Goal: Book appointment/travel/reservation

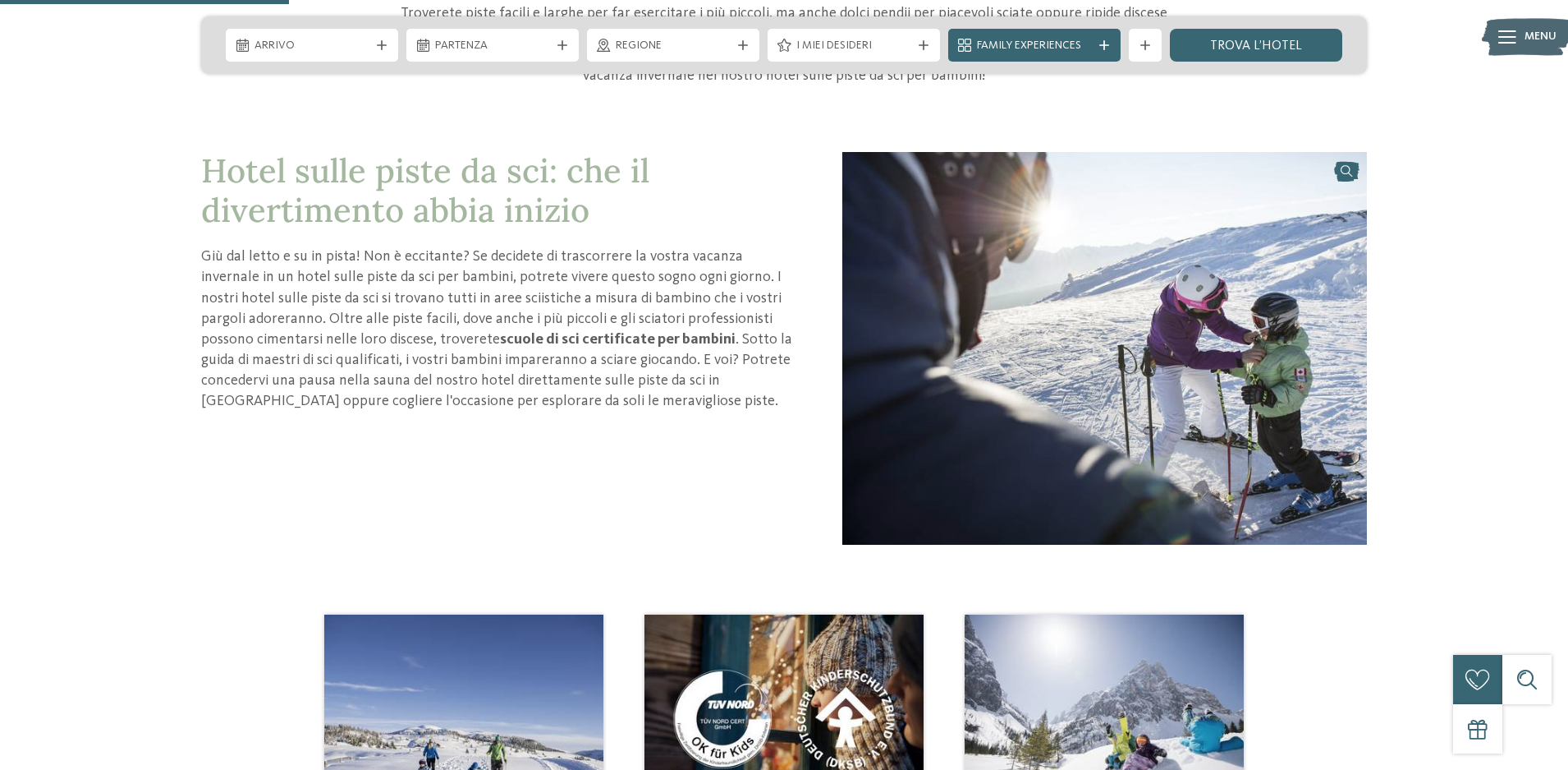
scroll to position [822, 0]
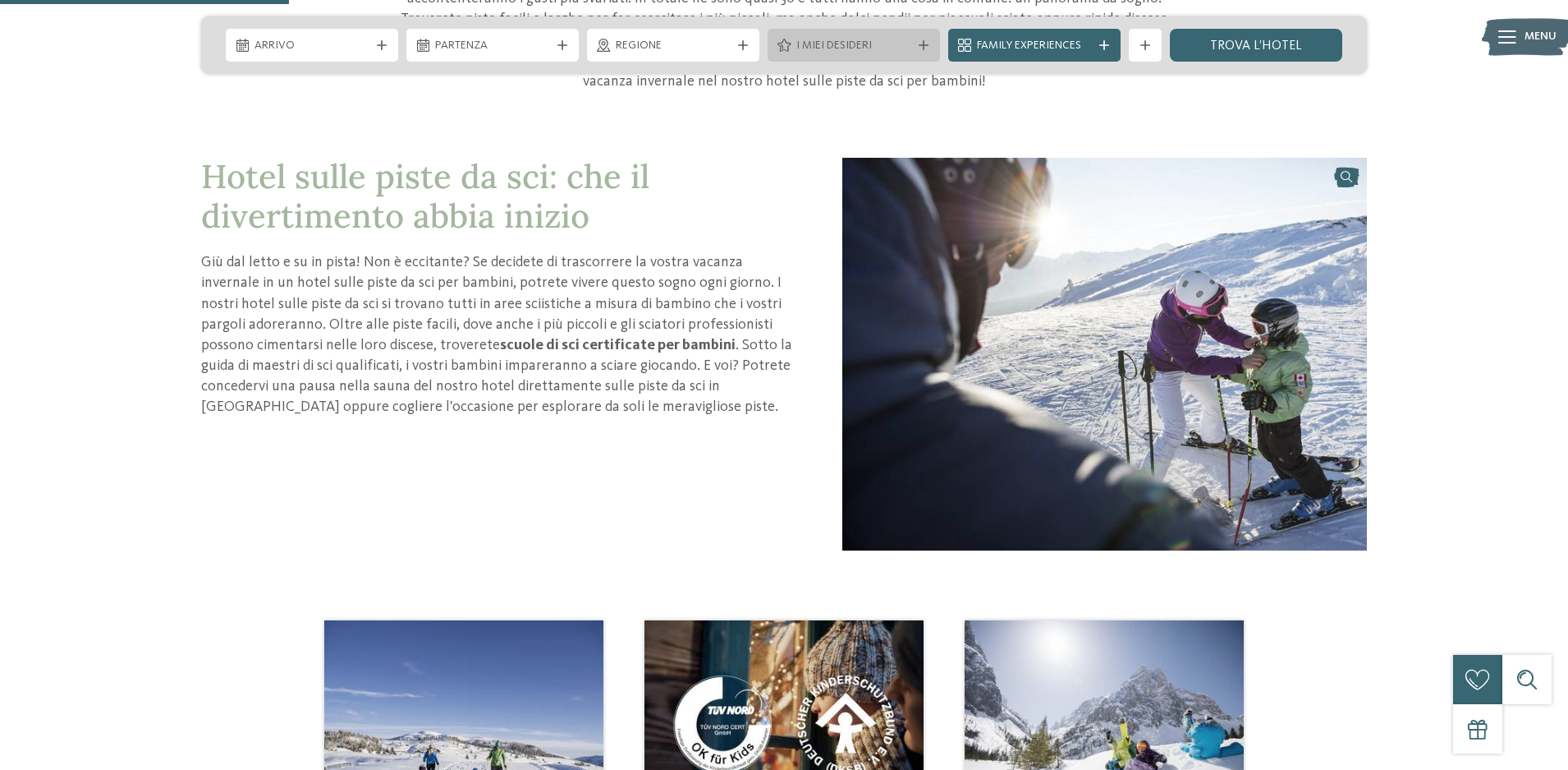
click at [928, 42] on icon at bounding box center [924, 45] width 10 height 10
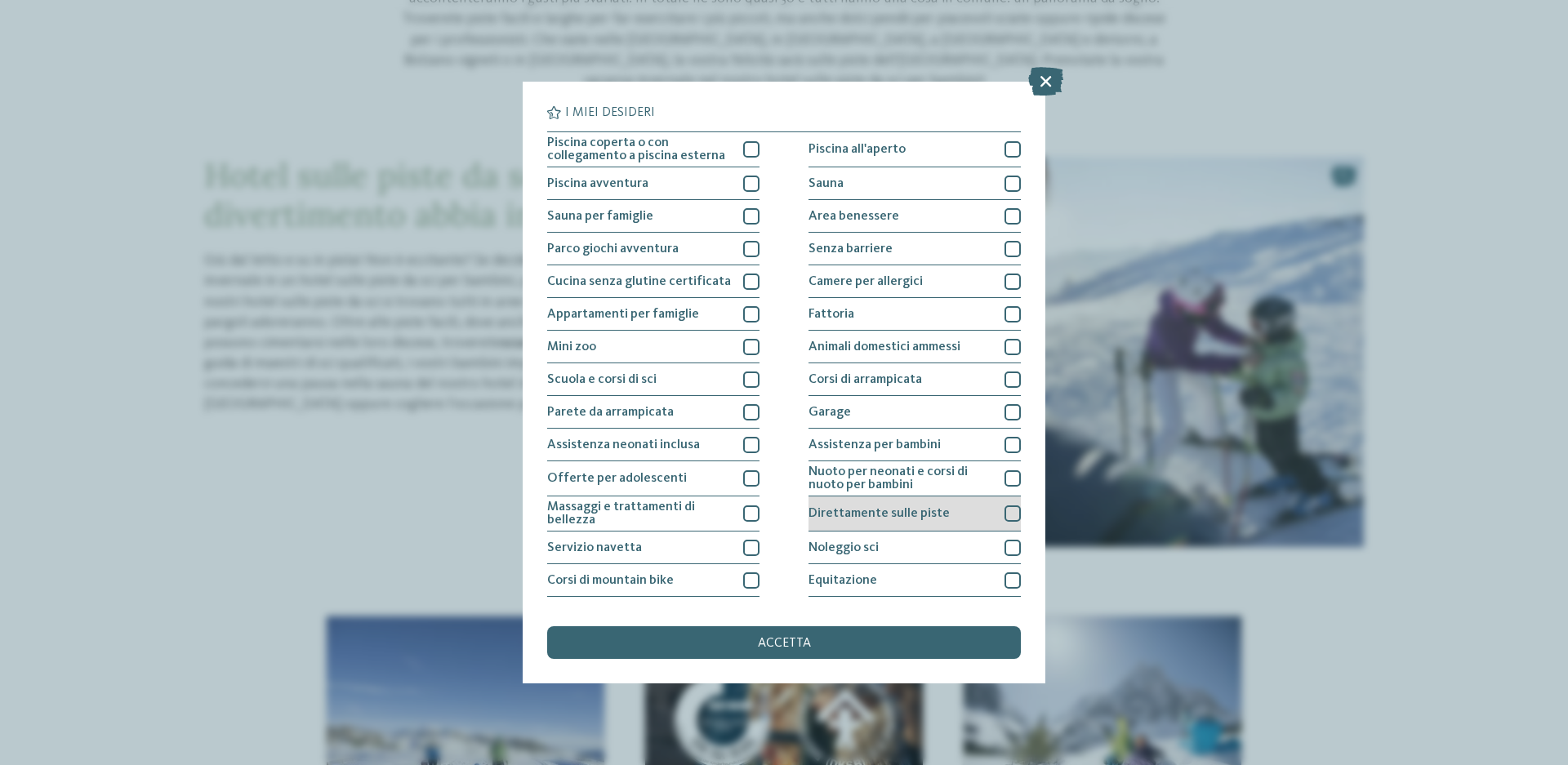
click at [1009, 515] on div at bounding box center [1012, 514] width 16 height 16
click at [899, 639] on div "accetta" at bounding box center [784, 642] width 473 height 33
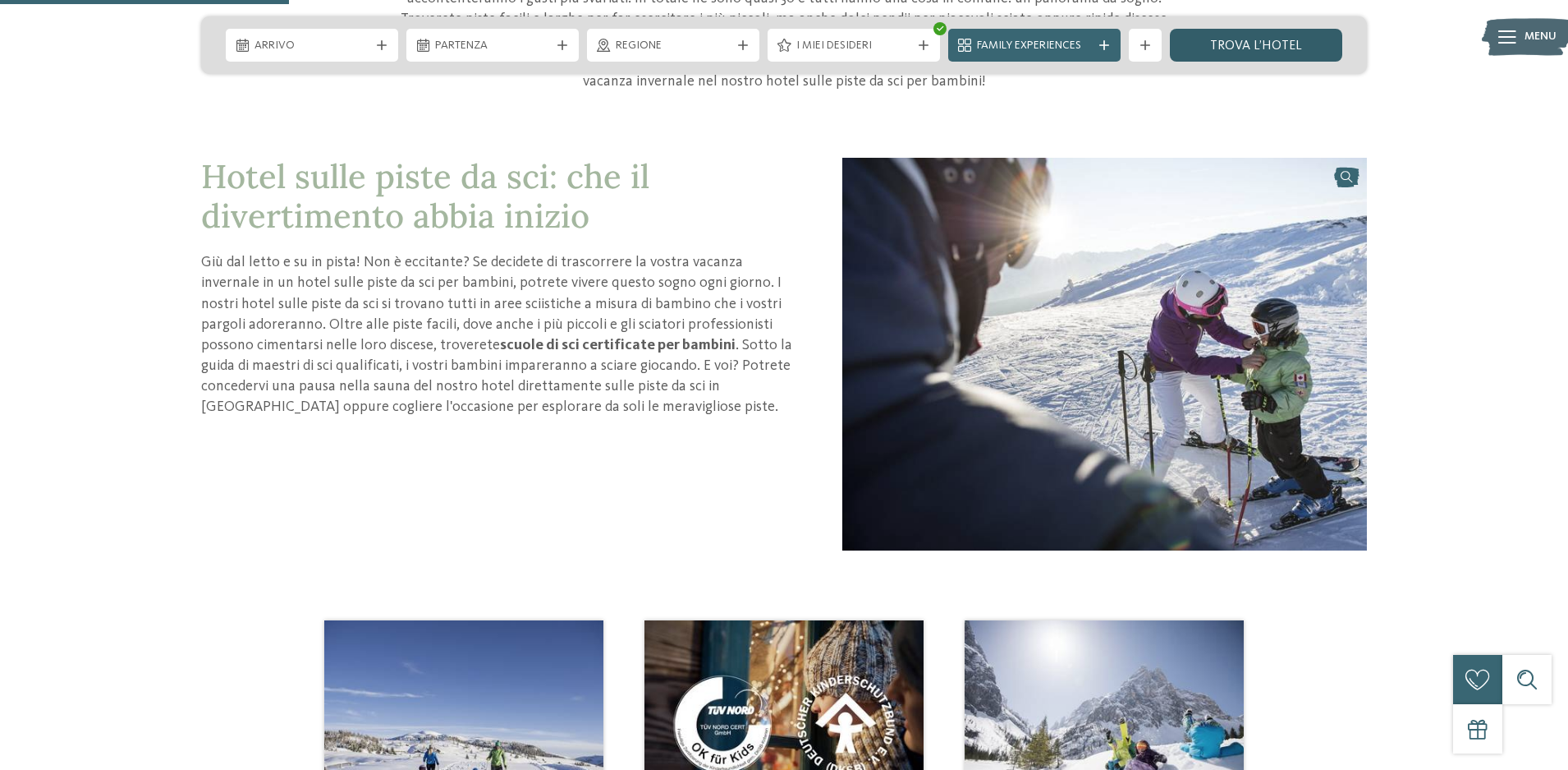
click at [1305, 50] on link "trova l’hotel" at bounding box center [1255, 45] width 172 height 33
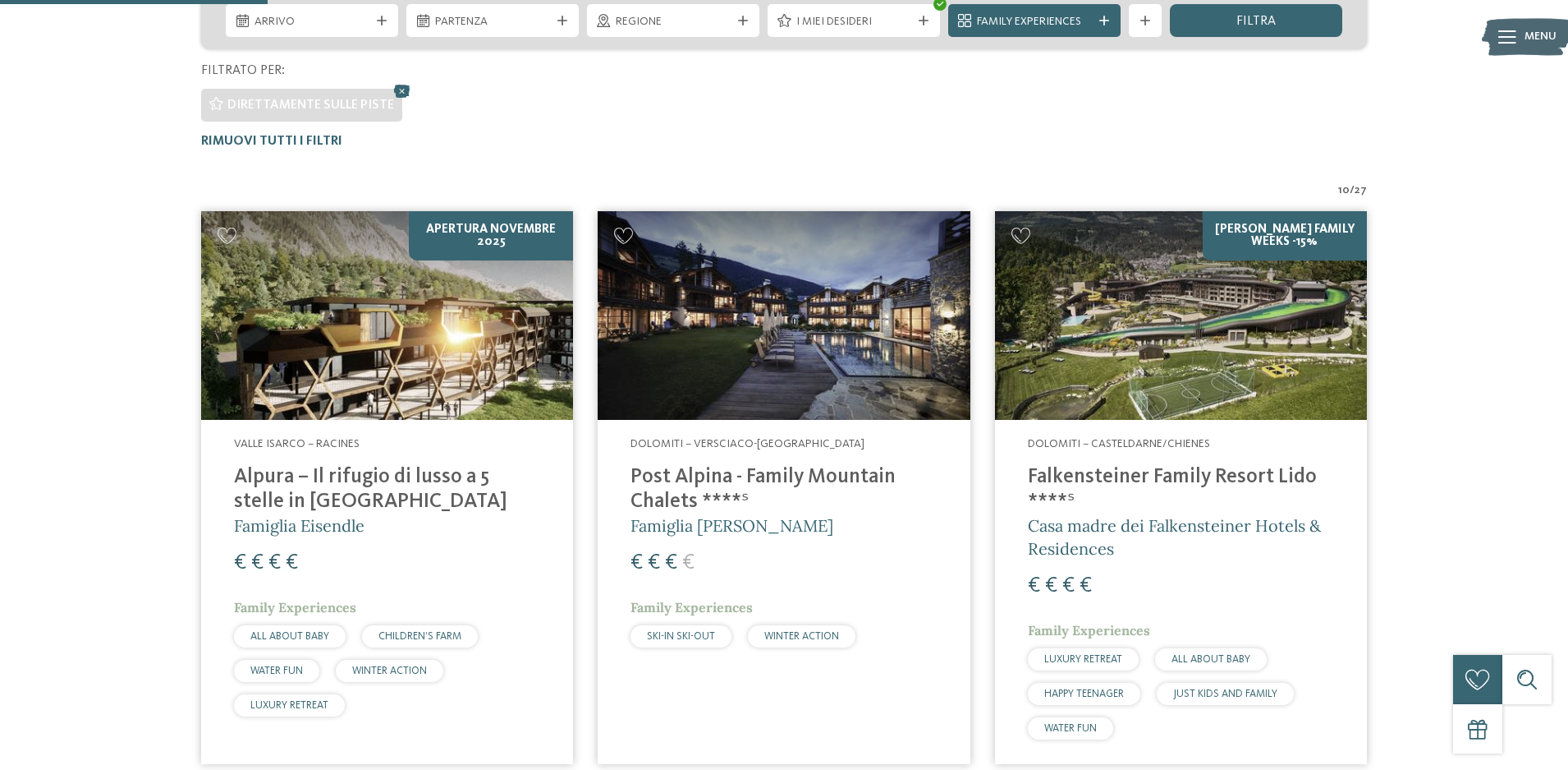
scroll to position [537, 0]
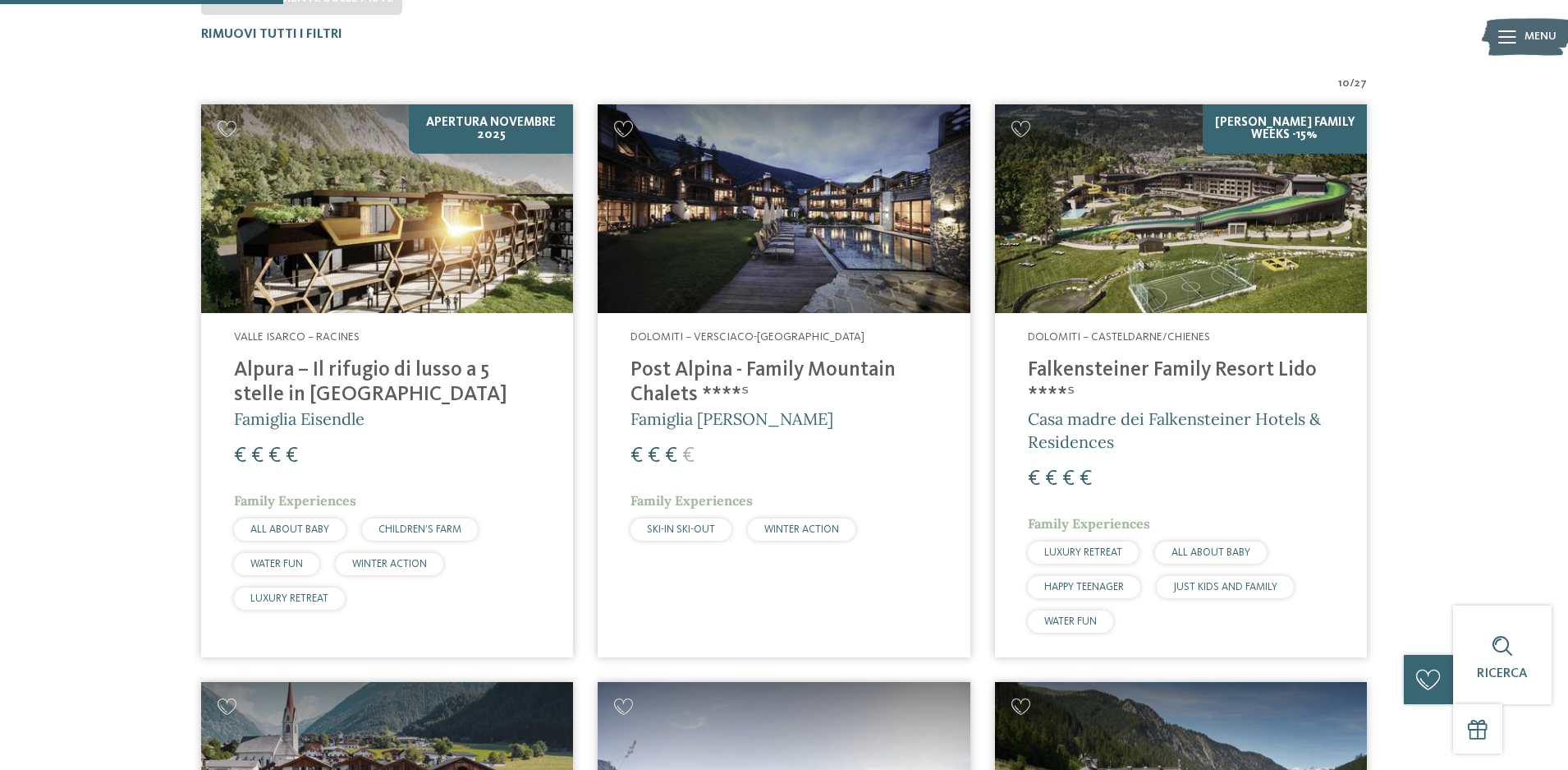
click at [343, 367] on h4 "Alpura – Il rifugio di lusso a 5 stelle in [GEOGRAPHIC_DATA]" at bounding box center [387, 383] width 307 height 49
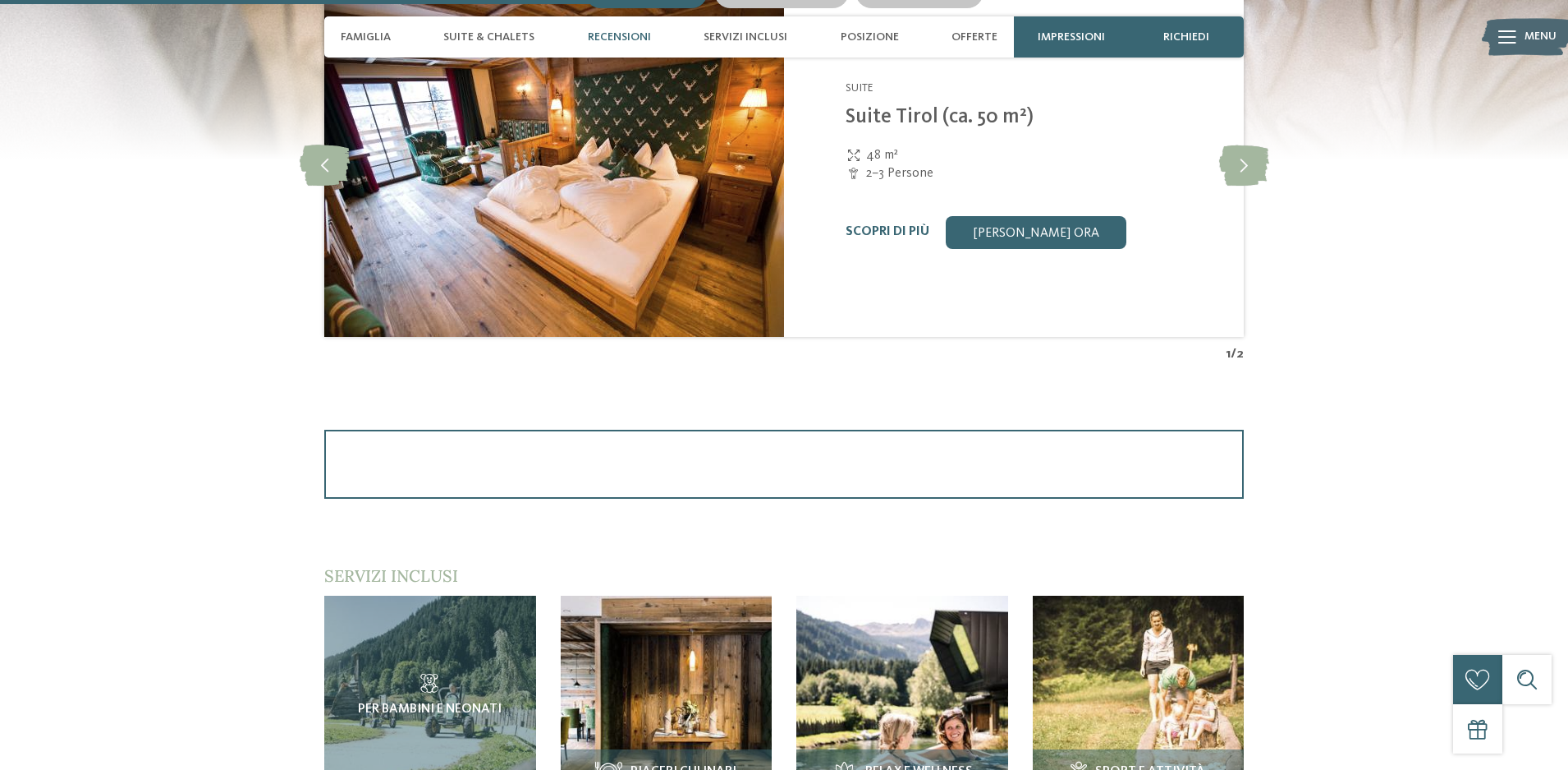
scroll to position [1643, 0]
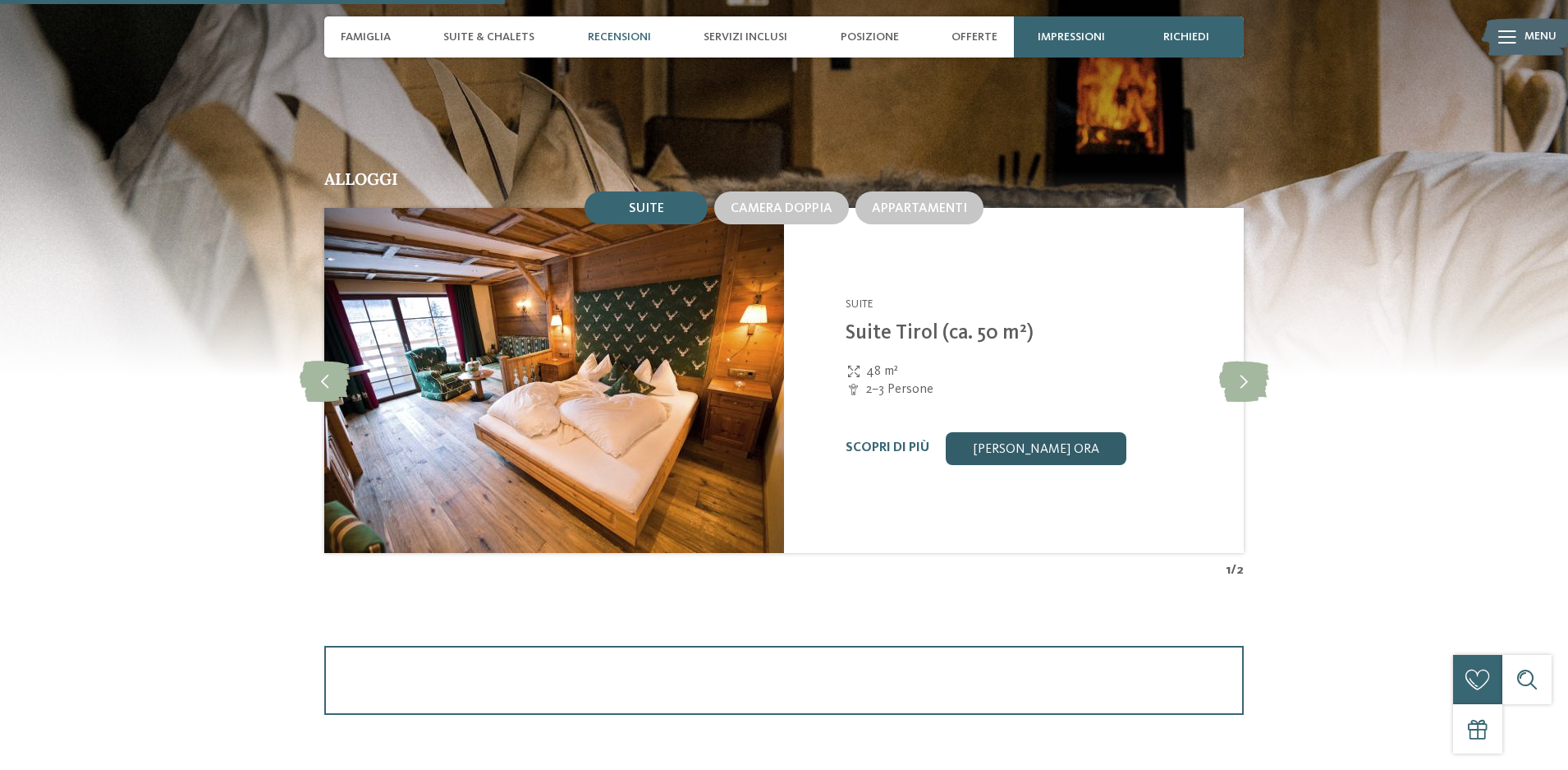
click at [1080, 447] on link "[PERSON_NAME] ora" at bounding box center [1035, 448] width 180 height 33
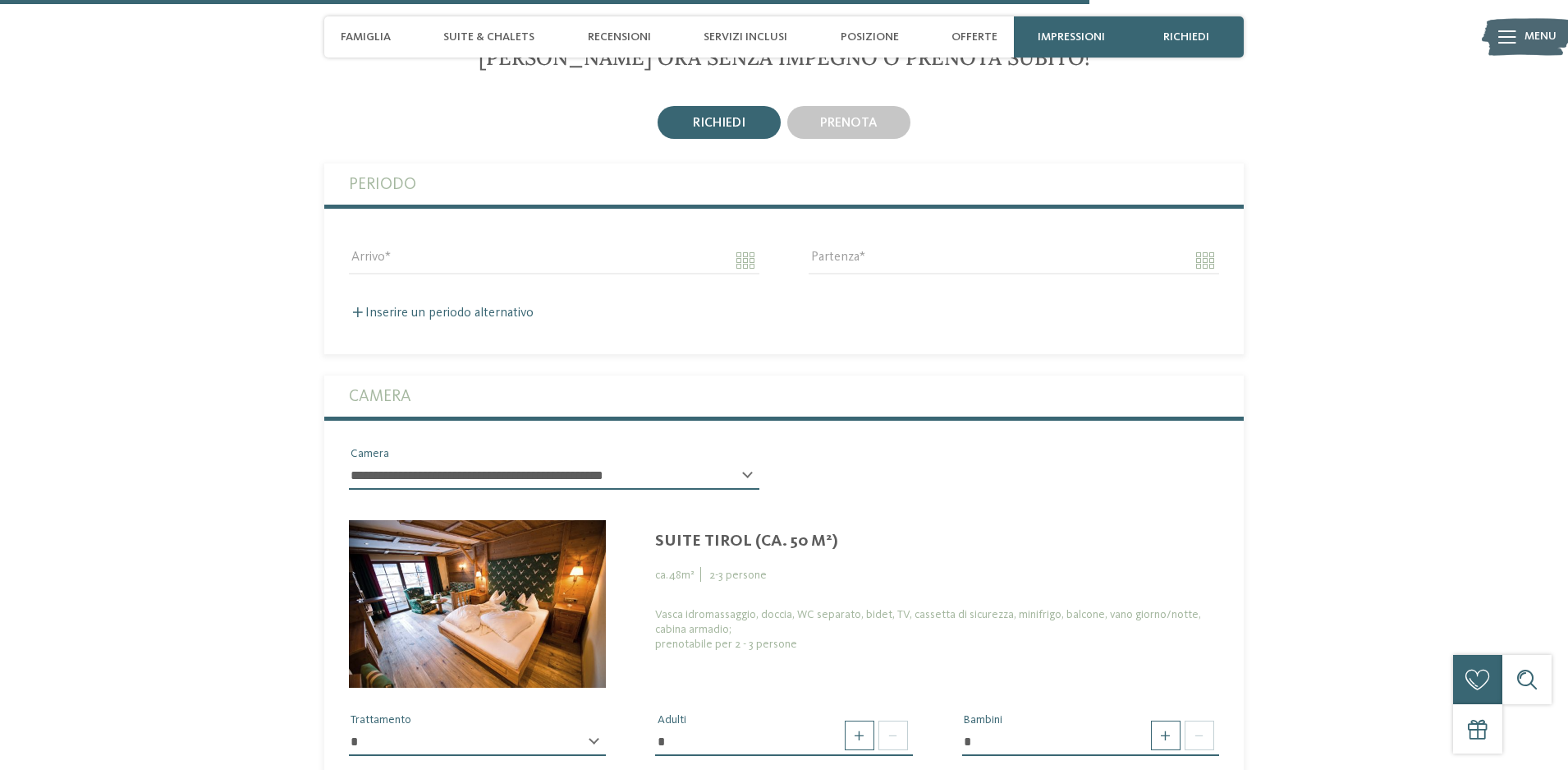
scroll to position [3284, 0]
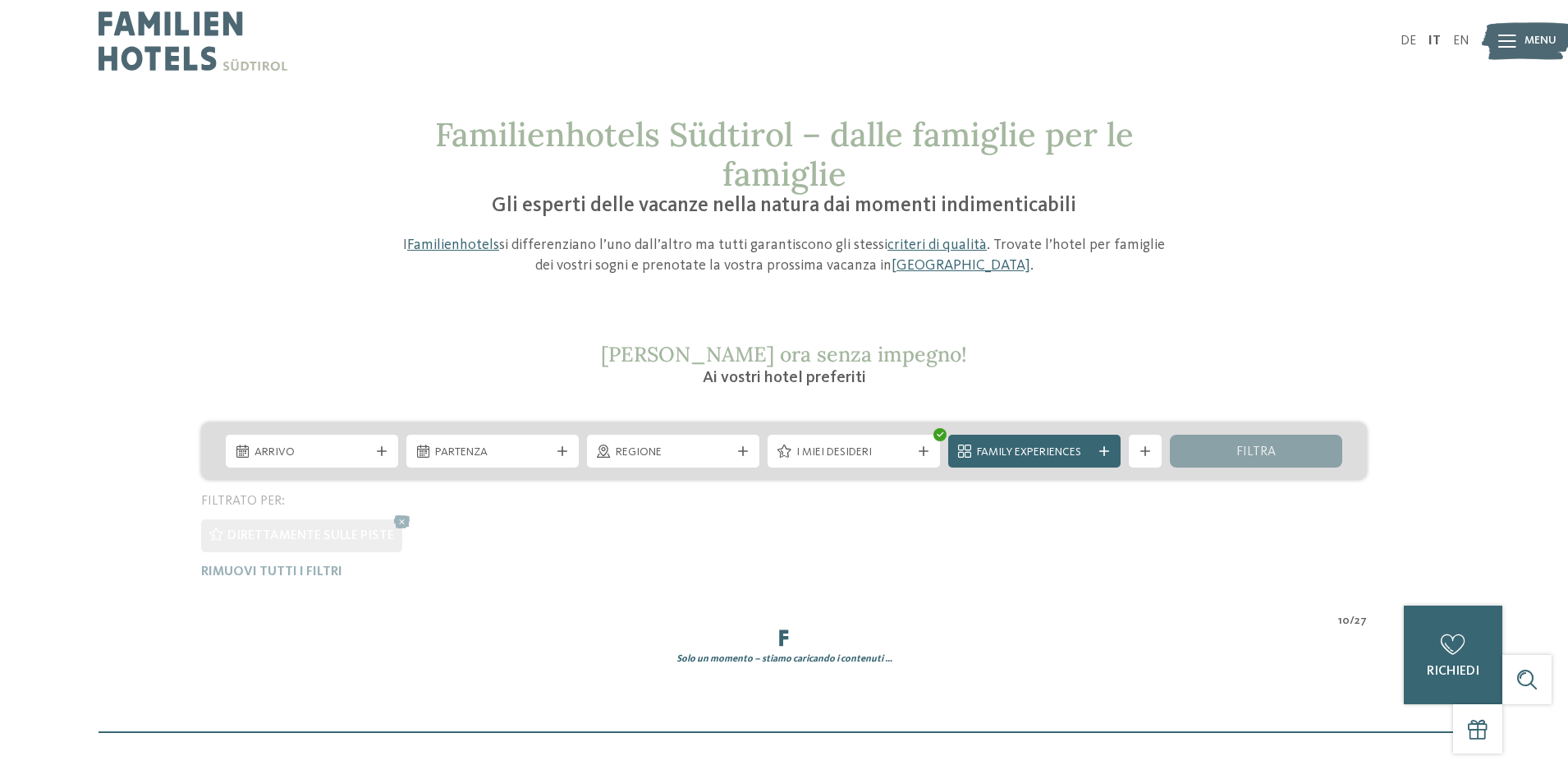
scroll to position [377, 0]
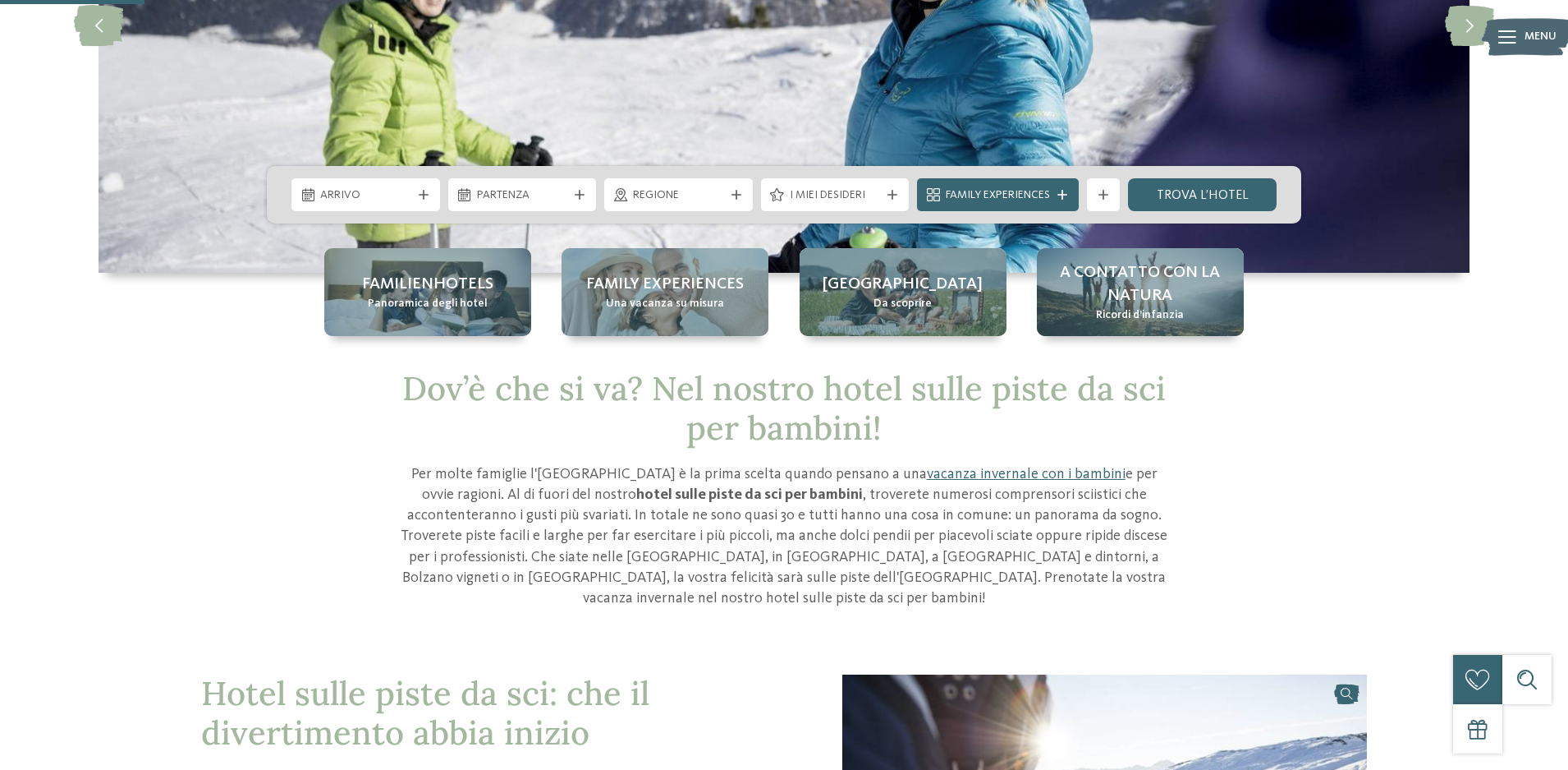
scroll to position [164, 0]
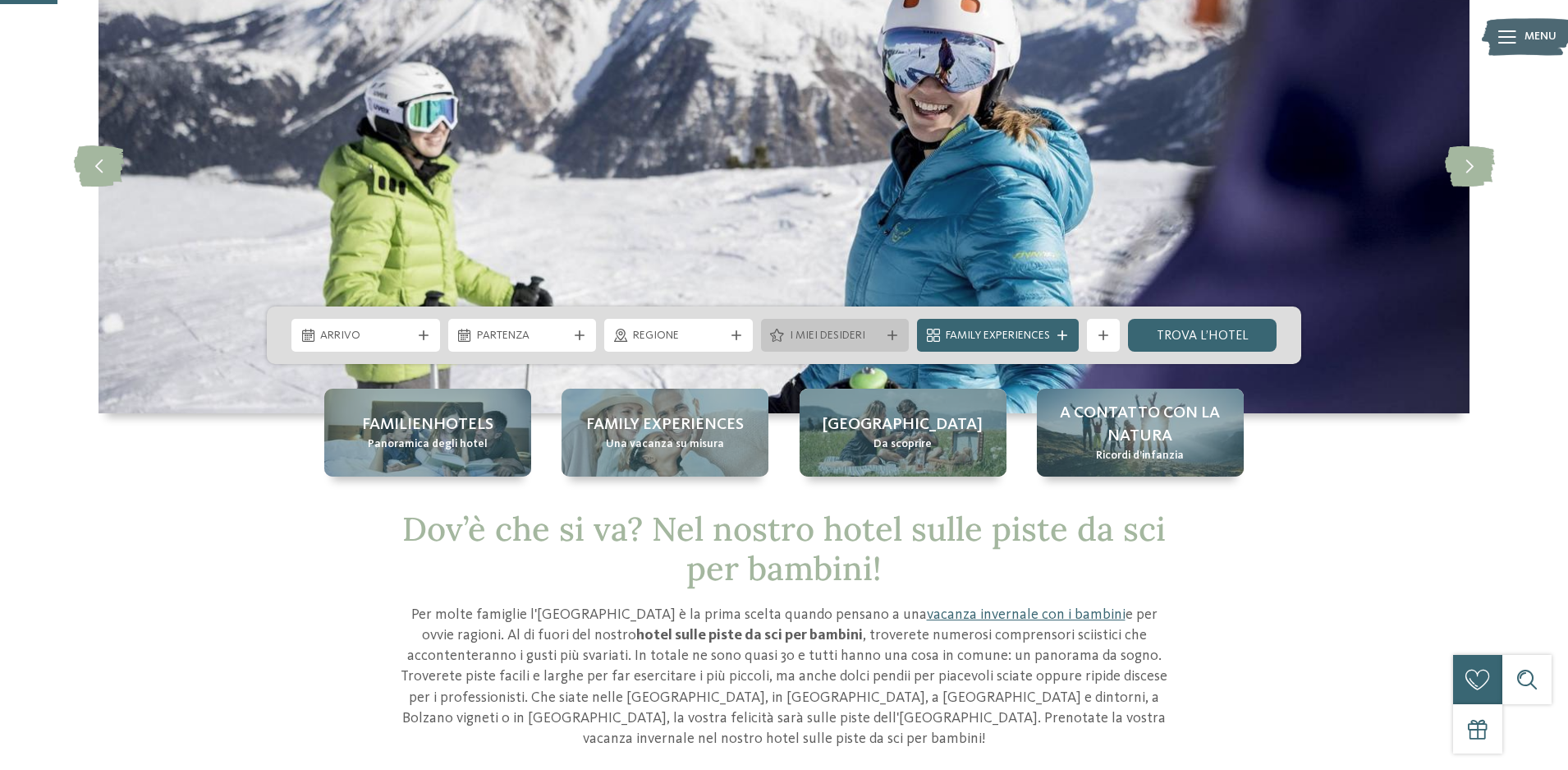
click at [864, 345] on div "I miei desideri" at bounding box center [835, 335] width 148 height 33
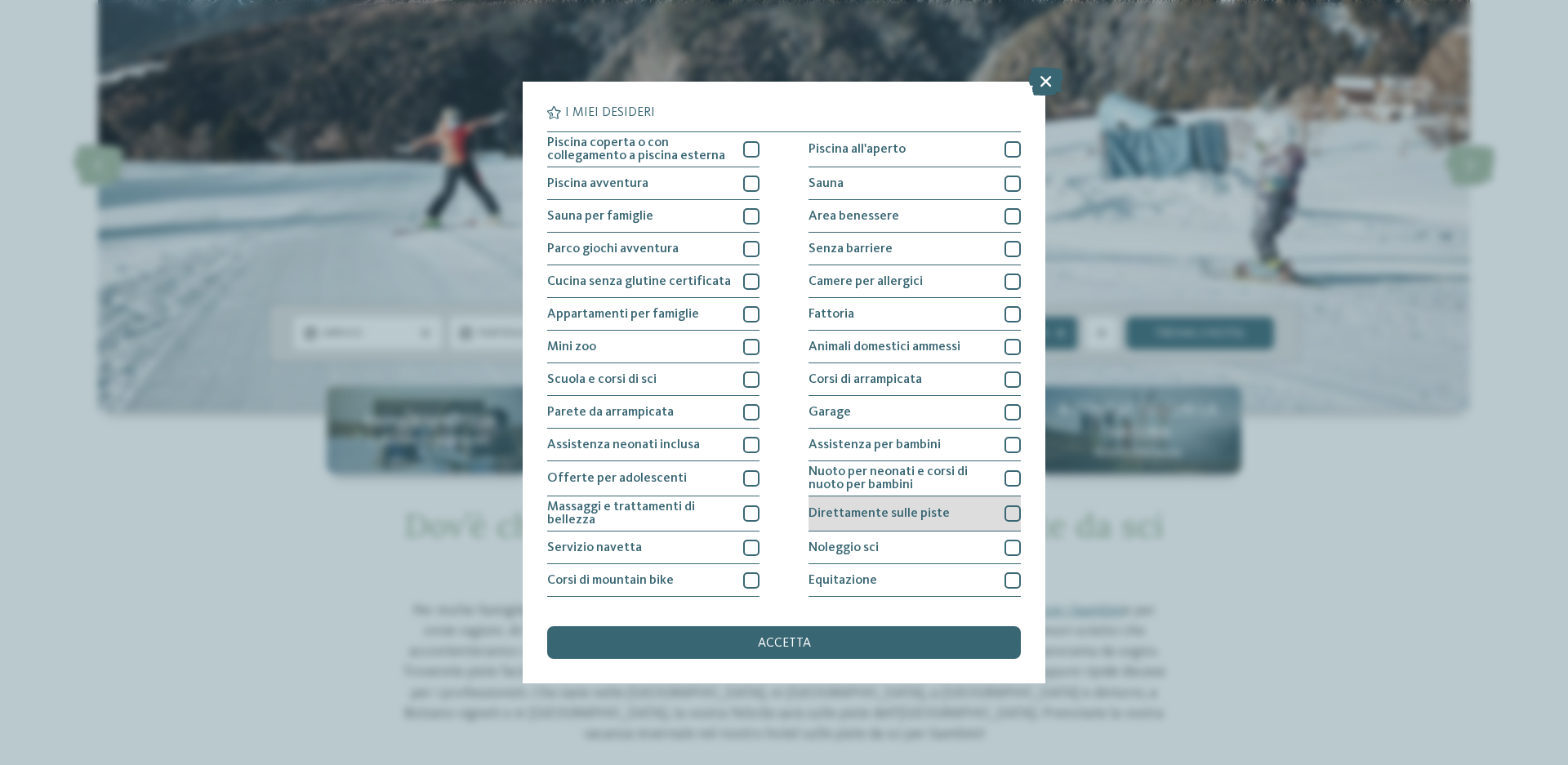
click at [1015, 524] on div "Direttamente sulle piste" at bounding box center [914, 513] width 212 height 35
click at [923, 640] on div "accetta" at bounding box center [784, 642] width 473 height 33
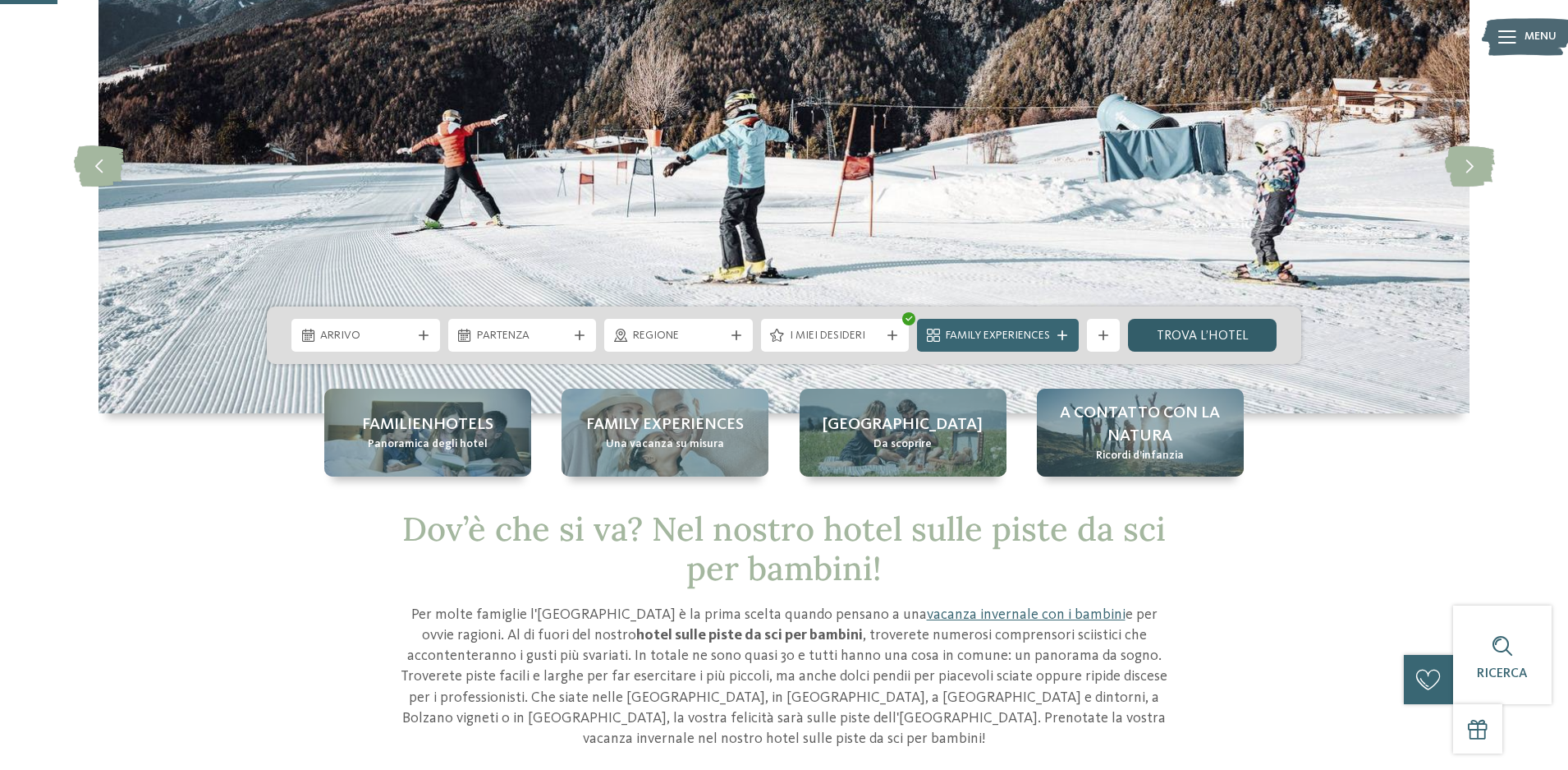
click at [1164, 331] on link "trova l’hotel" at bounding box center [1202, 335] width 148 height 33
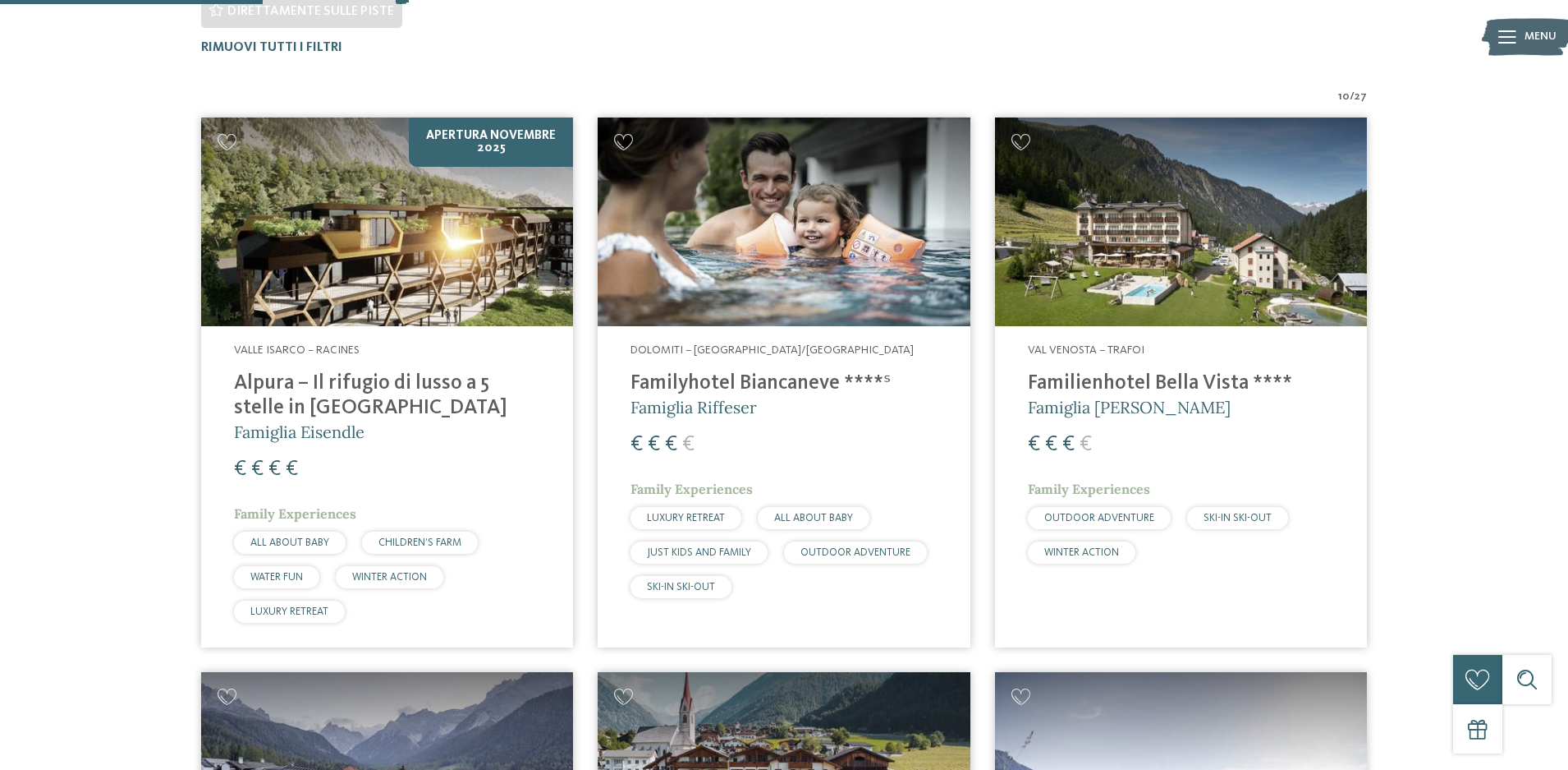
scroll to position [537, 0]
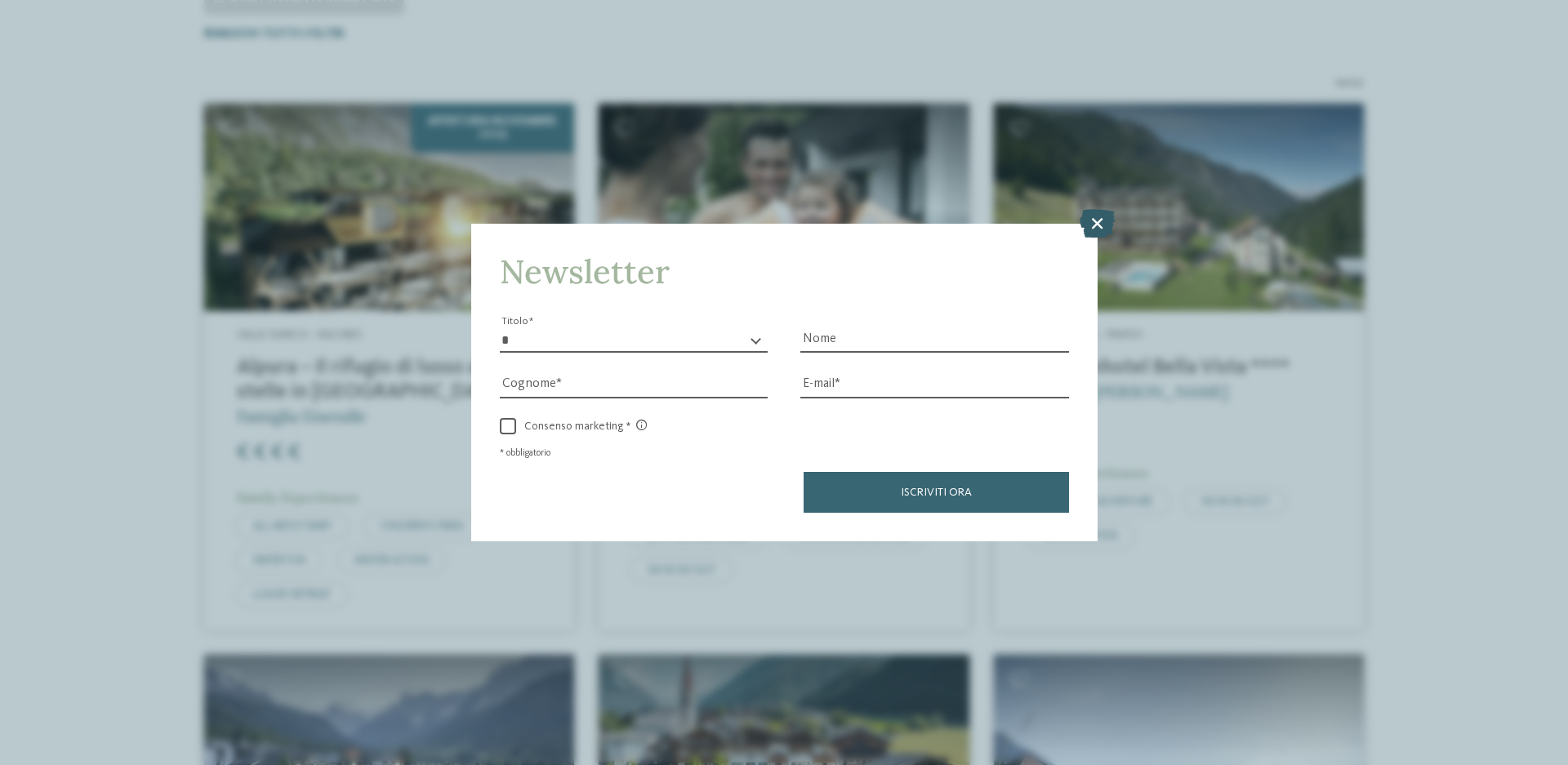
click at [1091, 223] on icon at bounding box center [1096, 223] width 35 height 29
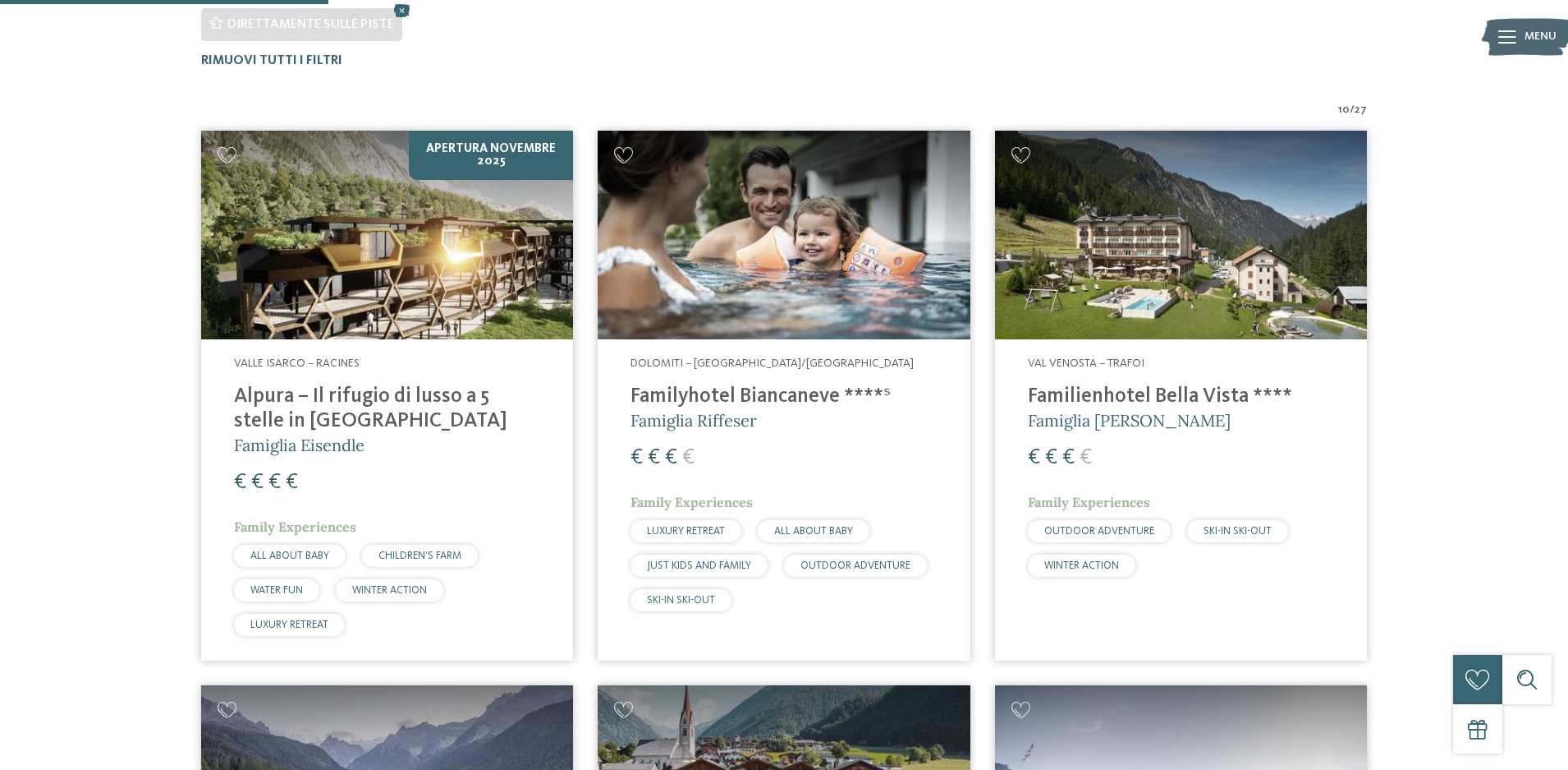
scroll to position [493, 0]
